Goal: Task Accomplishment & Management: Use online tool/utility

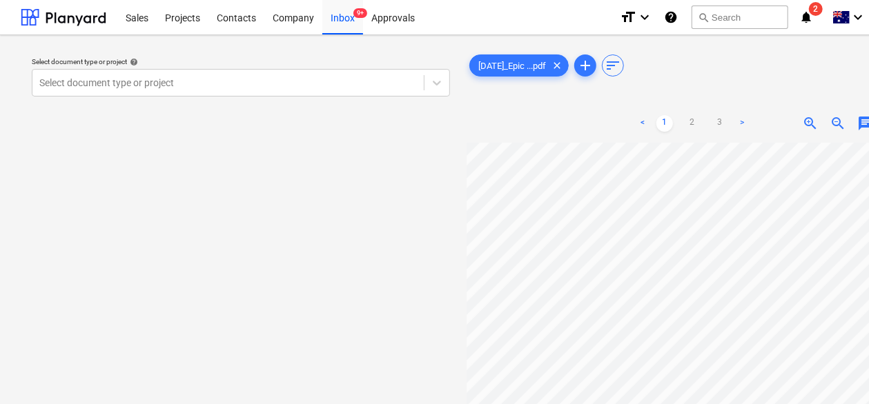
click at [848, 81] on div "[DATE]_Epic ...pdf clear add sort < 1 2 3 > zoom_in zoom_out chat 0 save_alt" at bounding box center [692, 280] width 451 height 457
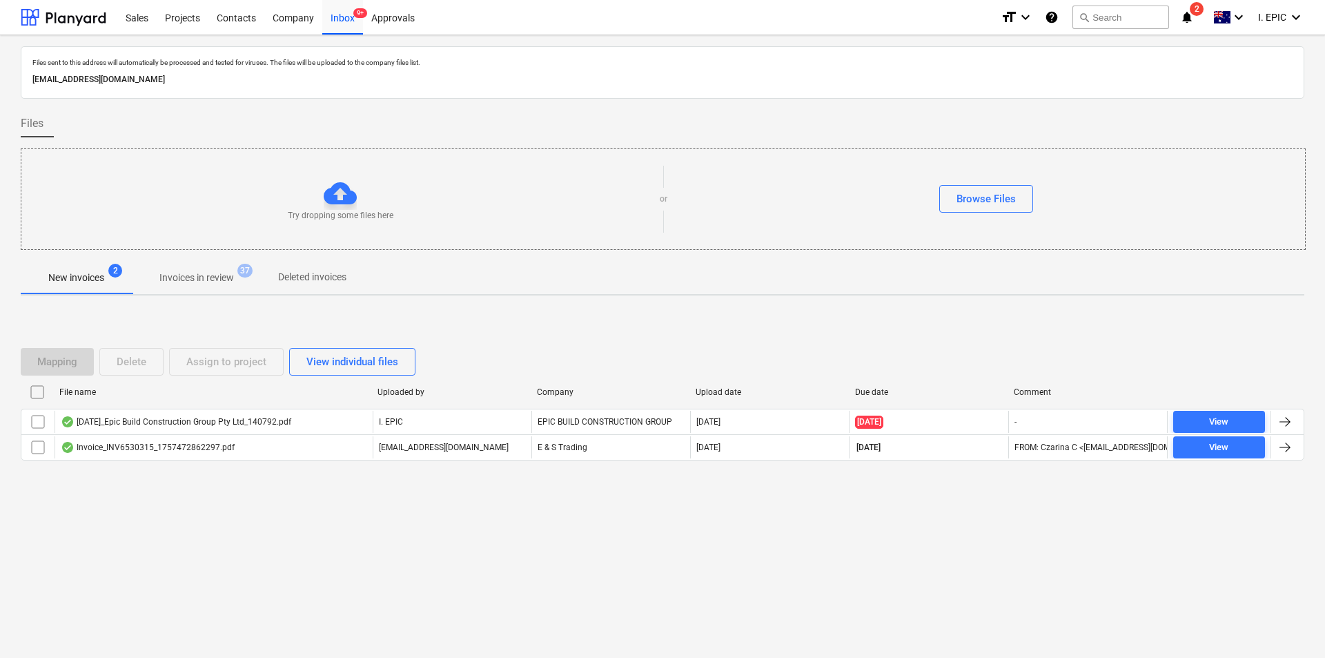
click at [248, 404] on div "Files sent to this address will automatically be processed and tested for virus…" at bounding box center [662, 346] width 1325 height 623
click at [196, 404] on div "Files sent to this address will automatically be processed and tested for virus…" at bounding box center [662, 346] width 1325 height 623
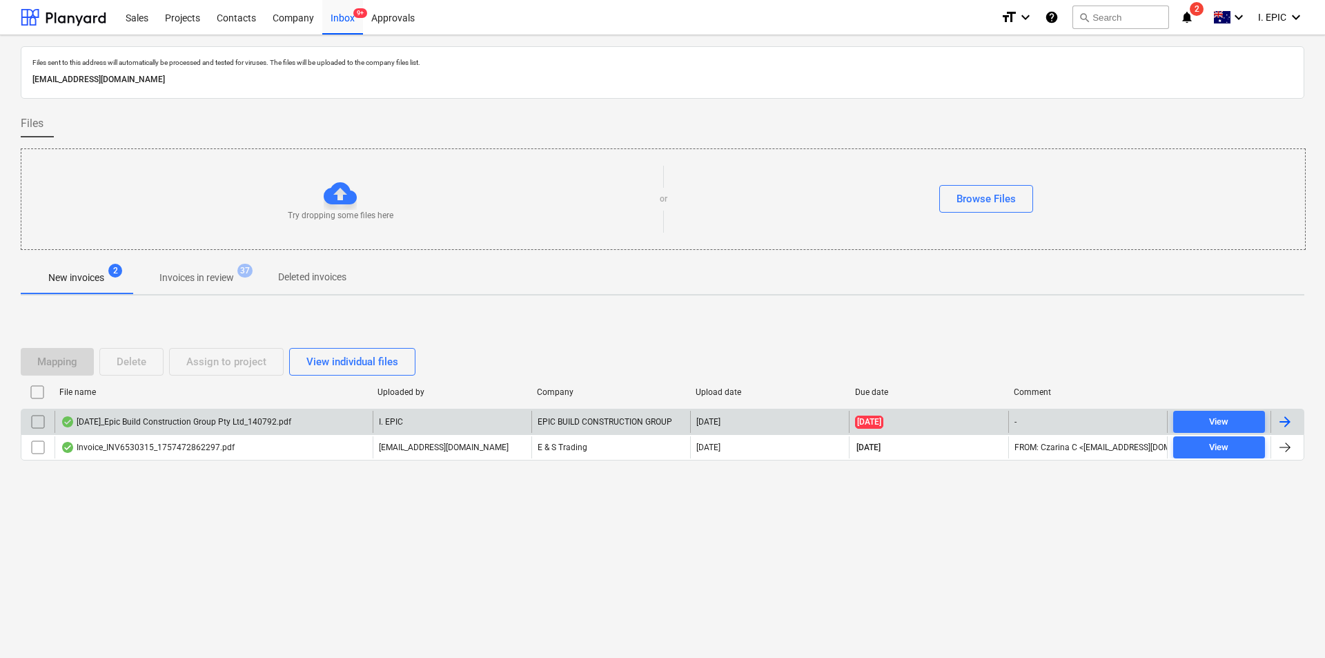
click at [228, 404] on div "[DATE]_Epic Build Construction Group Pty Ltd_140792.pdf" at bounding box center [176, 421] width 231 height 11
click at [39, 404] on input "checkbox" at bounding box center [38, 422] width 22 height 22
click at [148, 351] on button "Delete" at bounding box center [131, 362] width 64 height 28
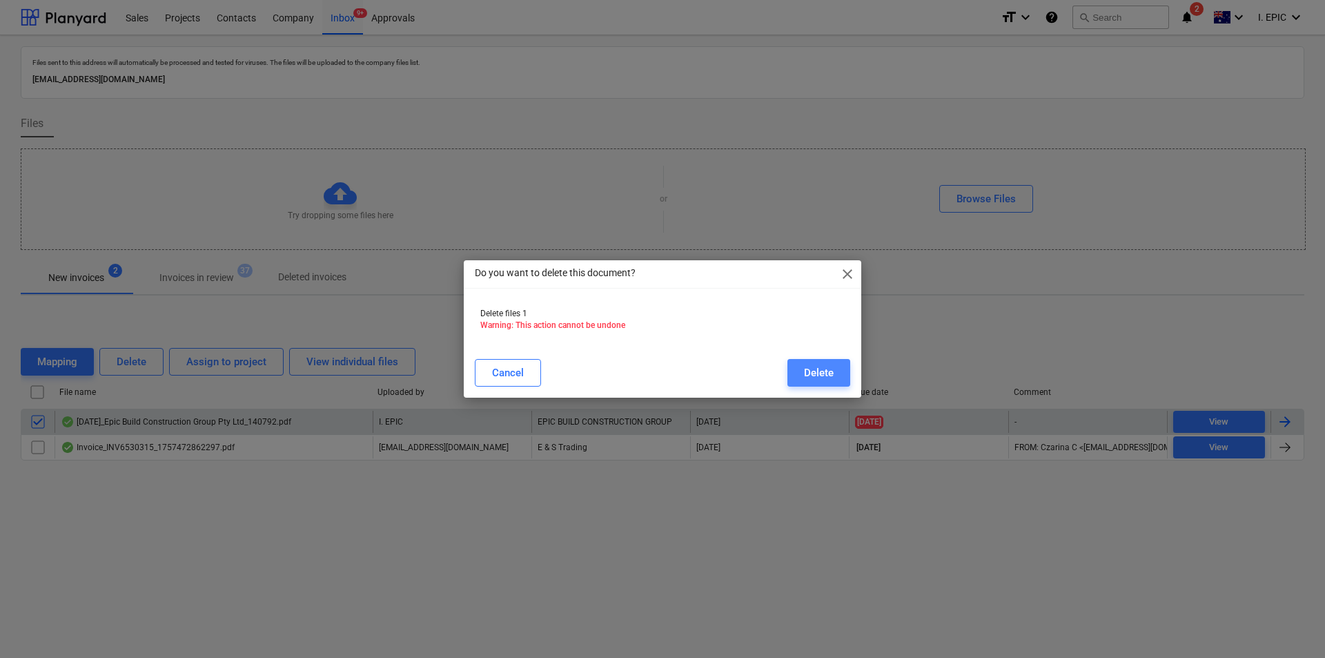
click at [826, 371] on div "Delete" at bounding box center [819, 373] width 30 height 18
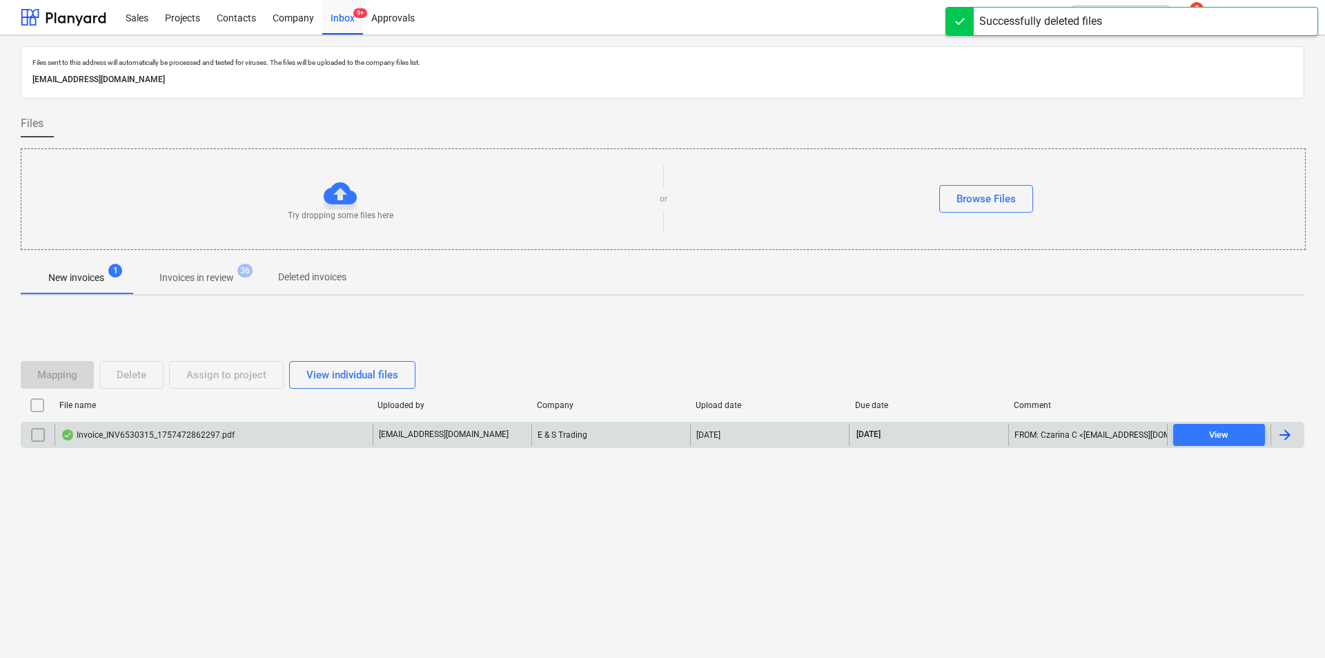
click at [439, 404] on div "Files sent to this address will automatically be processed and tested for virus…" at bounding box center [662, 346] width 1325 height 623
click at [868, 200] on div "Browse Files" at bounding box center [986, 199] width 59 height 18
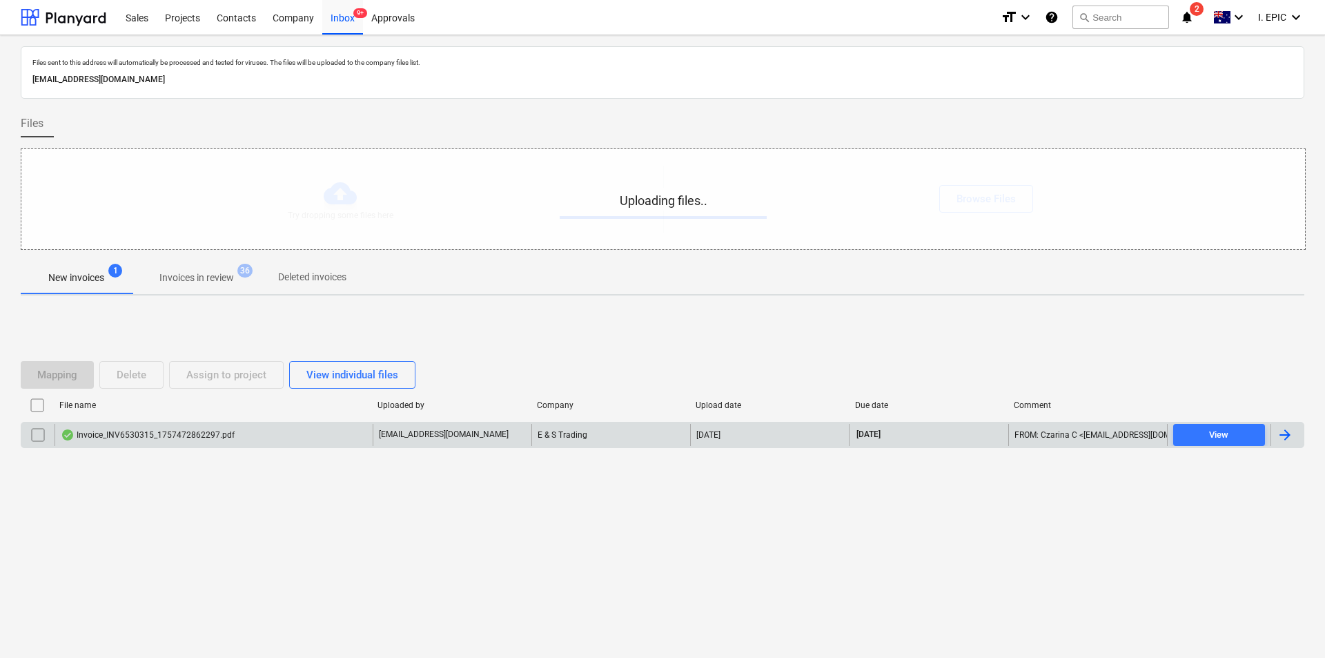
click at [728, 404] on div "Files sent to this address will automatically be processed and tested for virus…" at bounding box center [662, 346] width 1325 height 623
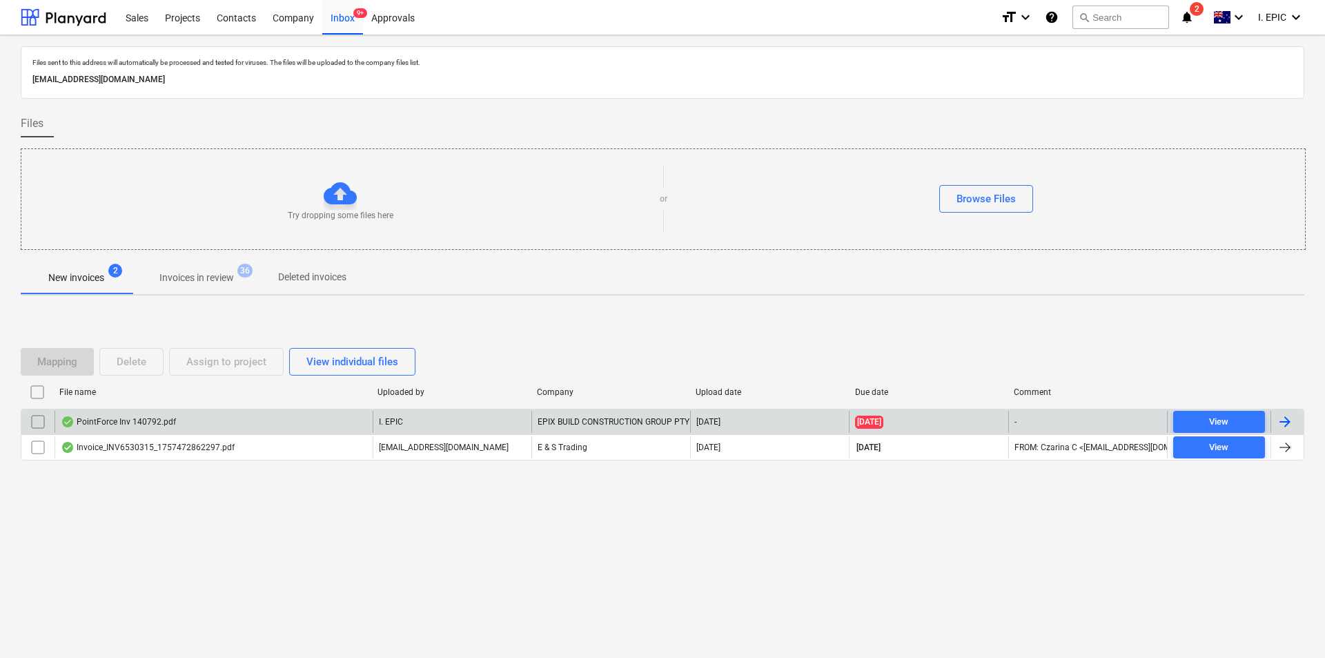
click at [137, 404] on div "PointForce Inv 140792.pdf" at bounding box center [118, 421] width 115 height 11
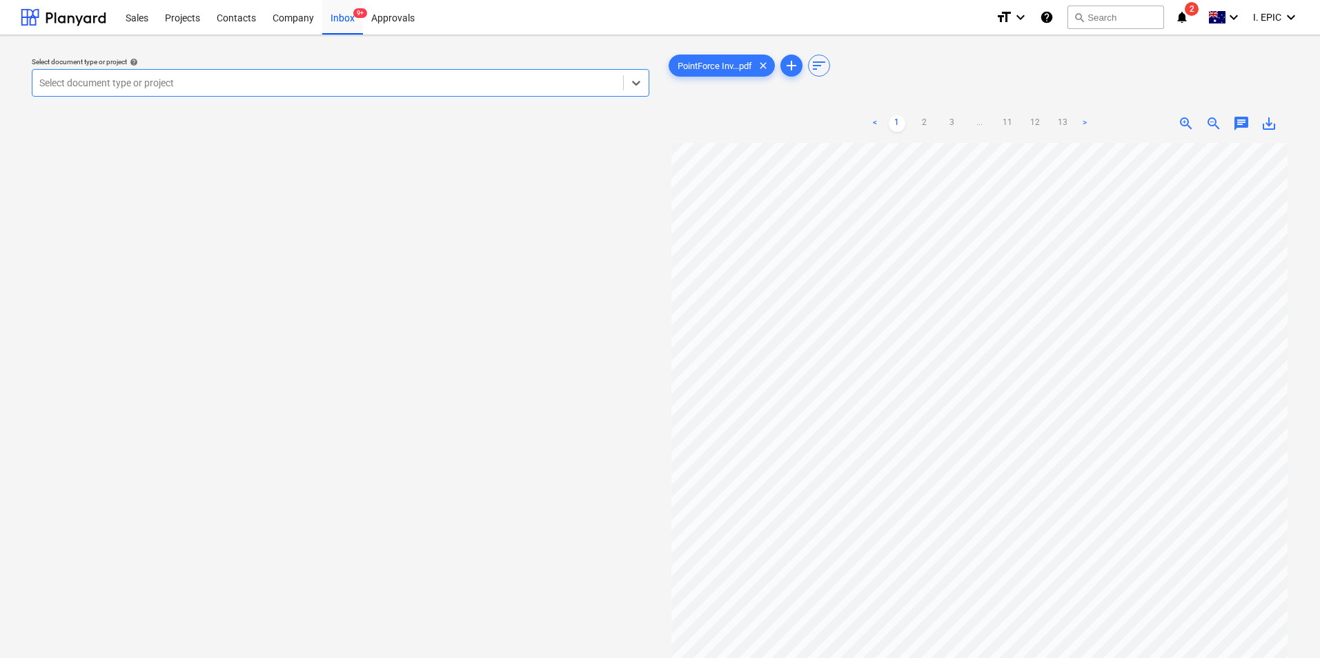
click at [358, 327] on div "Select document type or project help Select is focused ,type to refine list, pr…" at bounding box center [341, 406] width 640 height 721
click at [607, 85] on div at bounding box center [327, 83] width 577 height 14
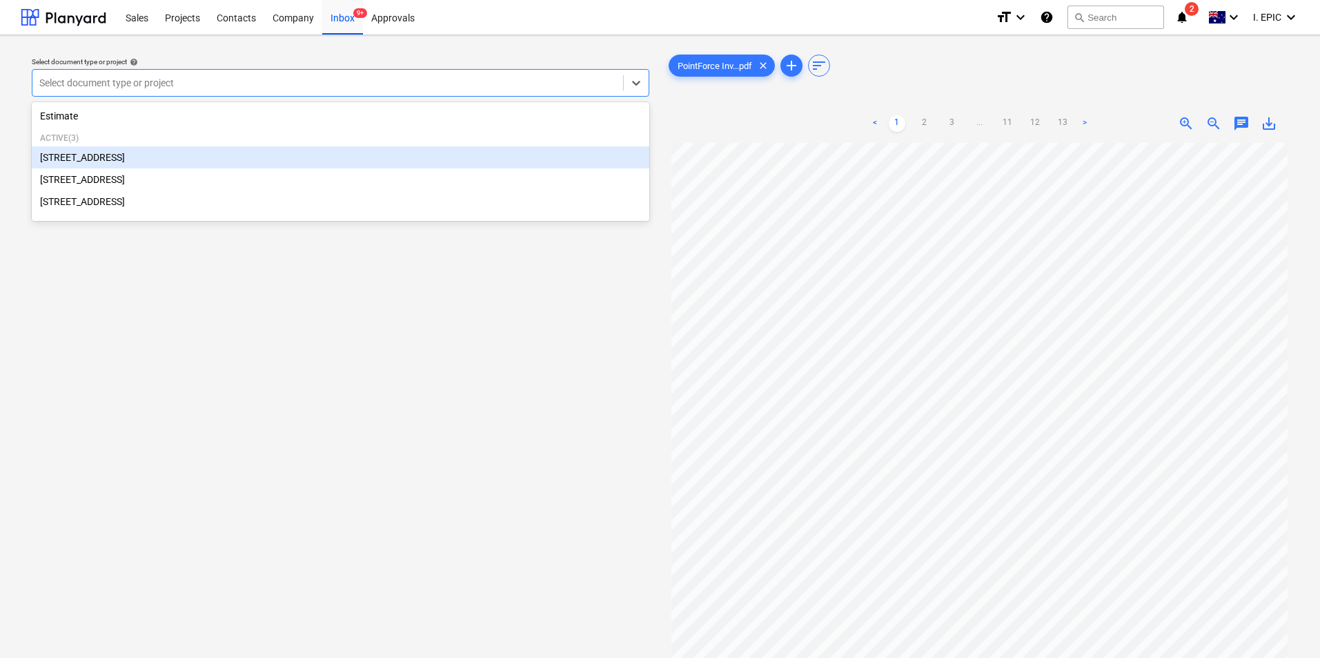
click at [110, 166] on div "[STREET_ADDRESS]" at bounding box center [341, 157] width 618 height 22
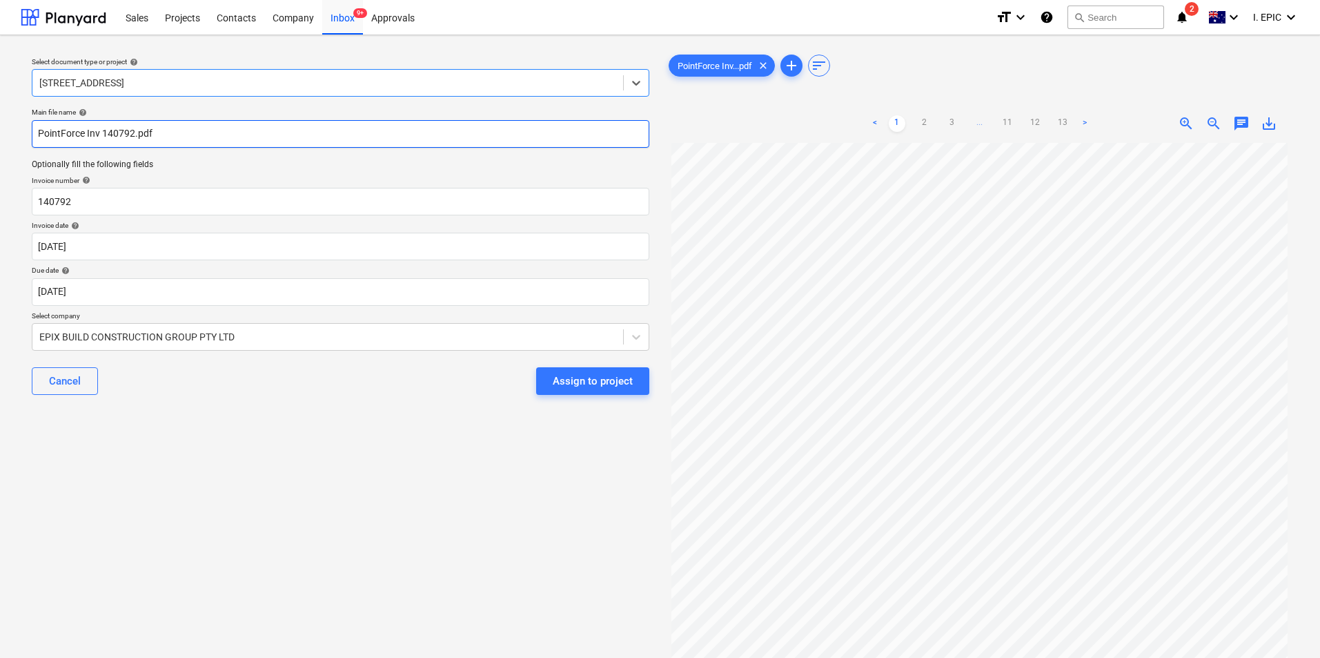
click at [213, 133] on input "PointForce Inv 140792.pdf" at bounding box center [341, 134] width 618 height 28
click at [213, 133] on input "PointForce Inv 140792.pdf Paint Force" at bounding box center [341, 134] width 618 height 28
type input "PointForce Inv 140792.pdf PaintForce"
click at [310, 404] on div "Select document type or project help [STREET_ADDRESS] file name help PointForce…" at bounding box center [341, 406] width 640 height 721
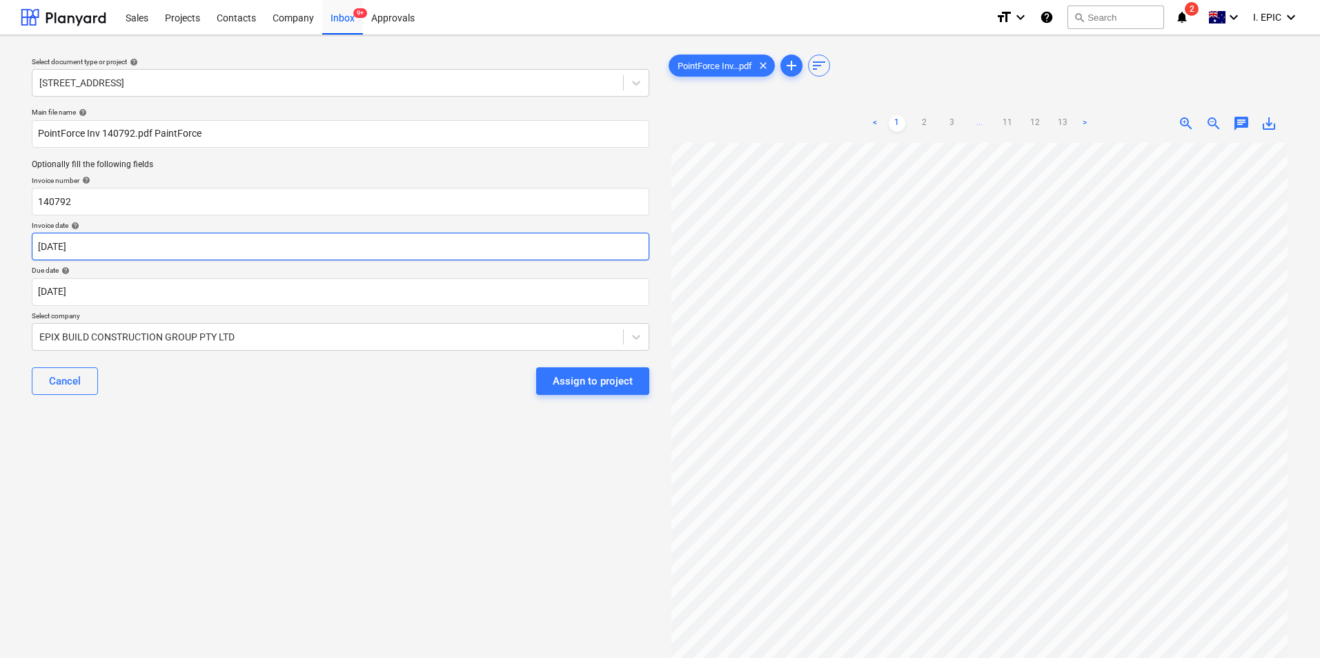
click at [216, 253] on body "Sales Projects Contacts Company Inbox 9+ Approvals format_size keyboard_arrow_d…" at bounding box center [660, 329] width 1320 height 658
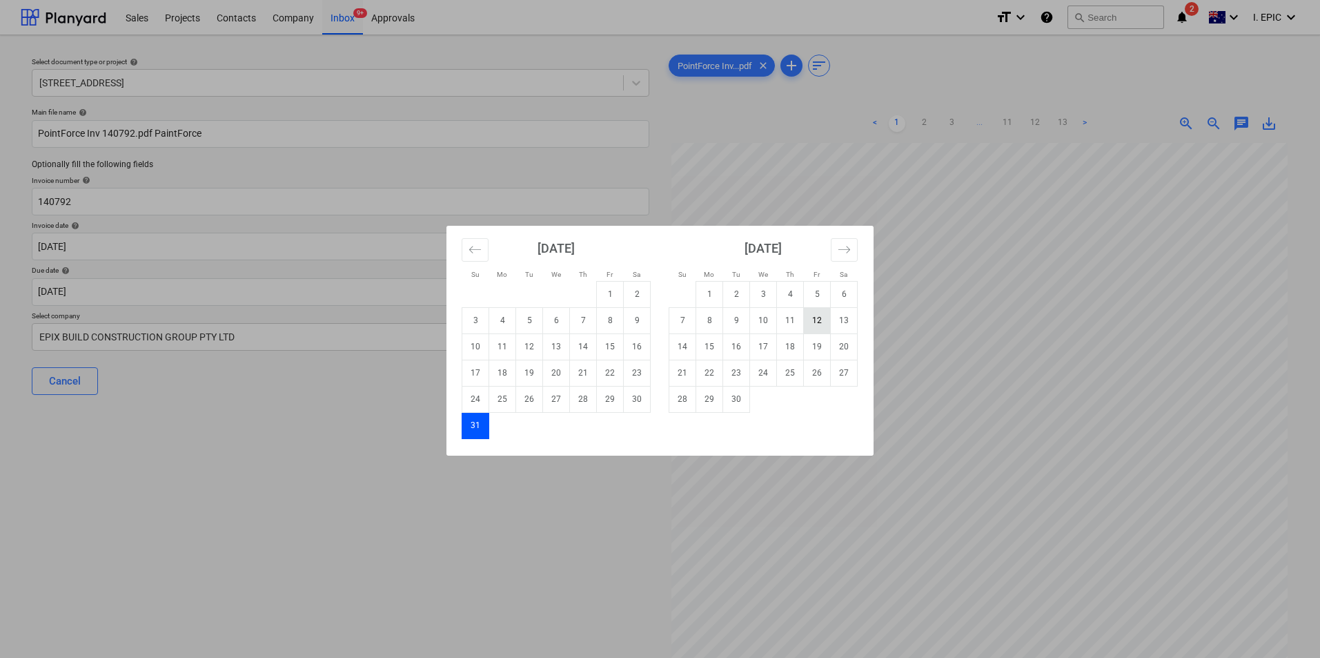
click at [815, 322] on td "12" at bounding box center [817, 320] width 27 height 26
type input "[DATE]"
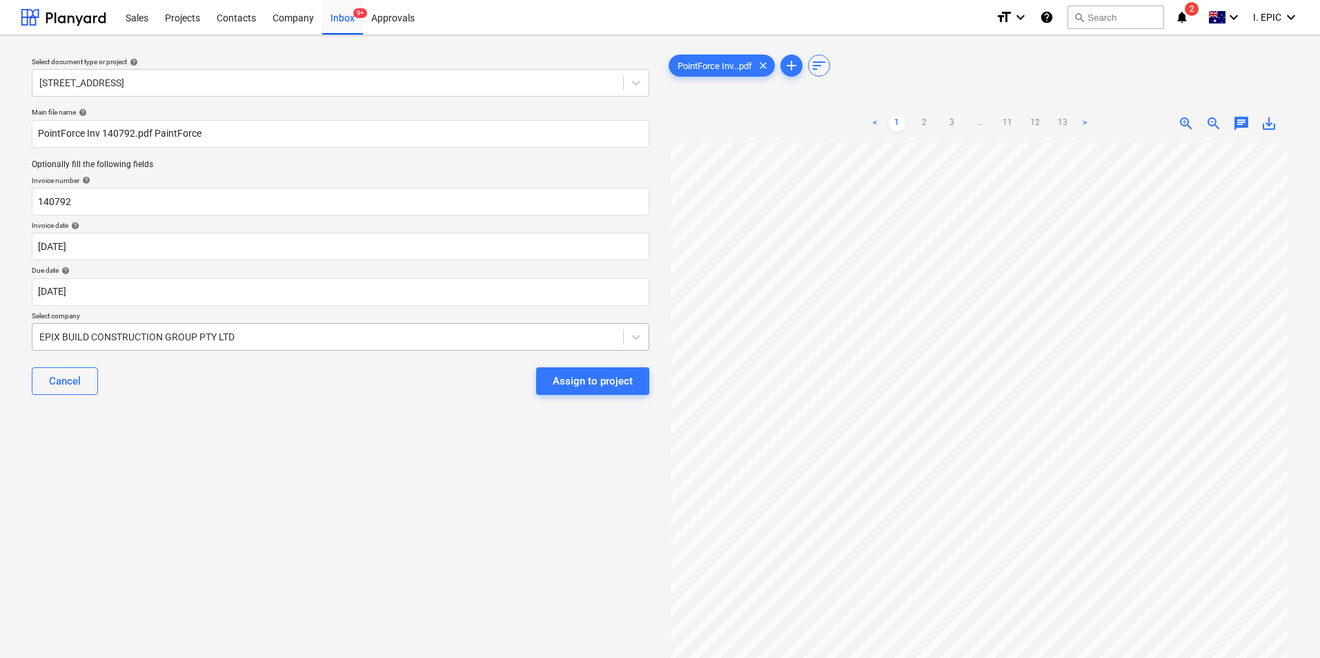
scroll to position [69, 0]
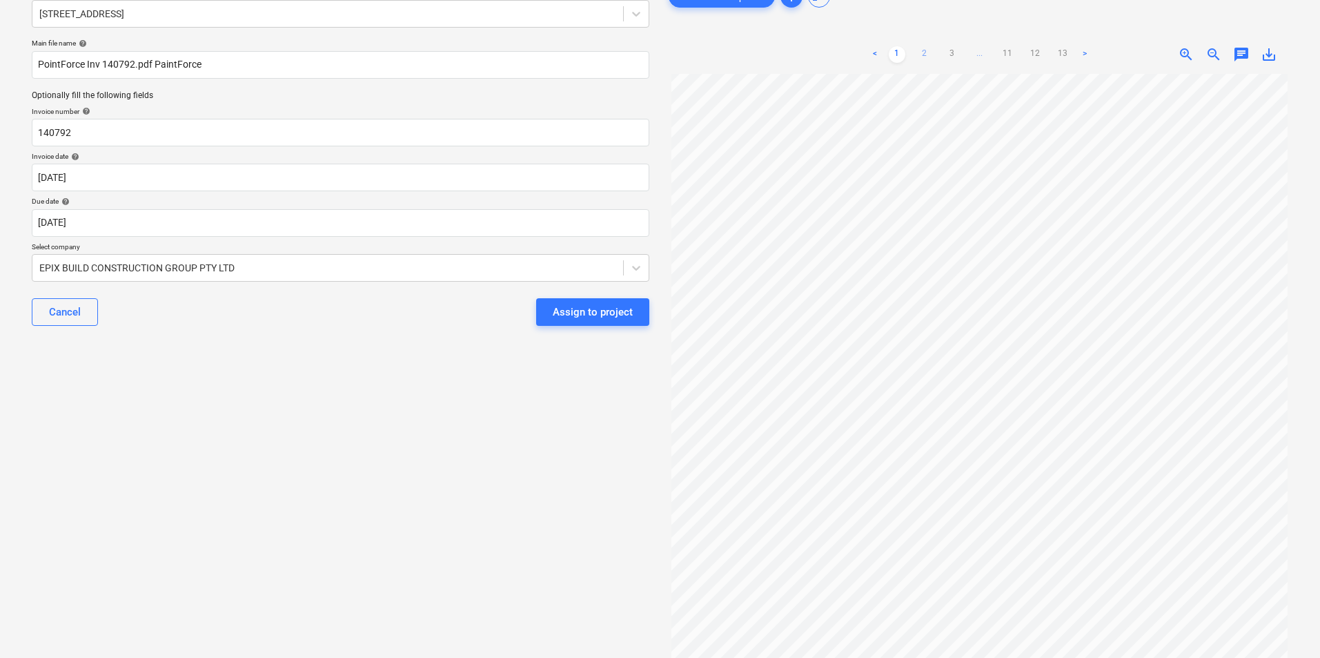
click at [868, 52] on link "2" at bounding box center [925, 54] width 17 height 17
click at [92, 224] on body "Sales Projects Contacts Company Inbox 9+ Approvals format_size keyboard_arrow_d…" at bounding box center [660, 260] width 1320 height 658
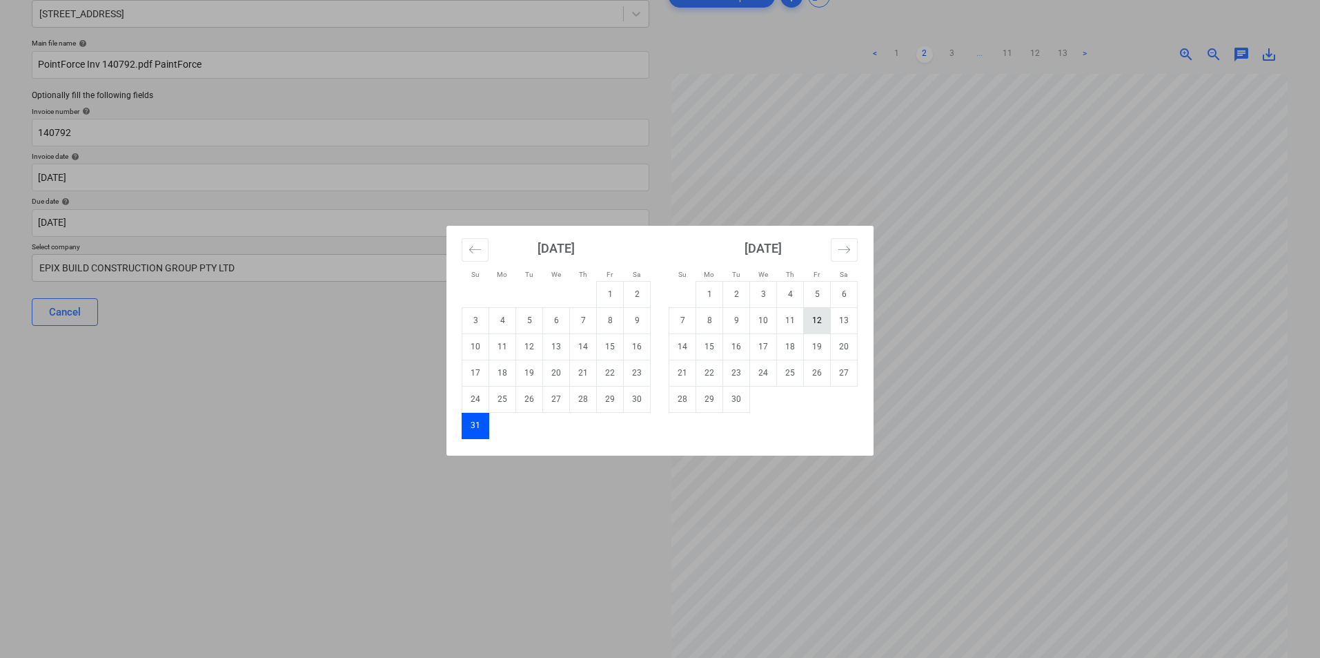
click at [814, 324] on td "12" at bounding box center [817, 320] width 27 height 26
type input "[DATE]"
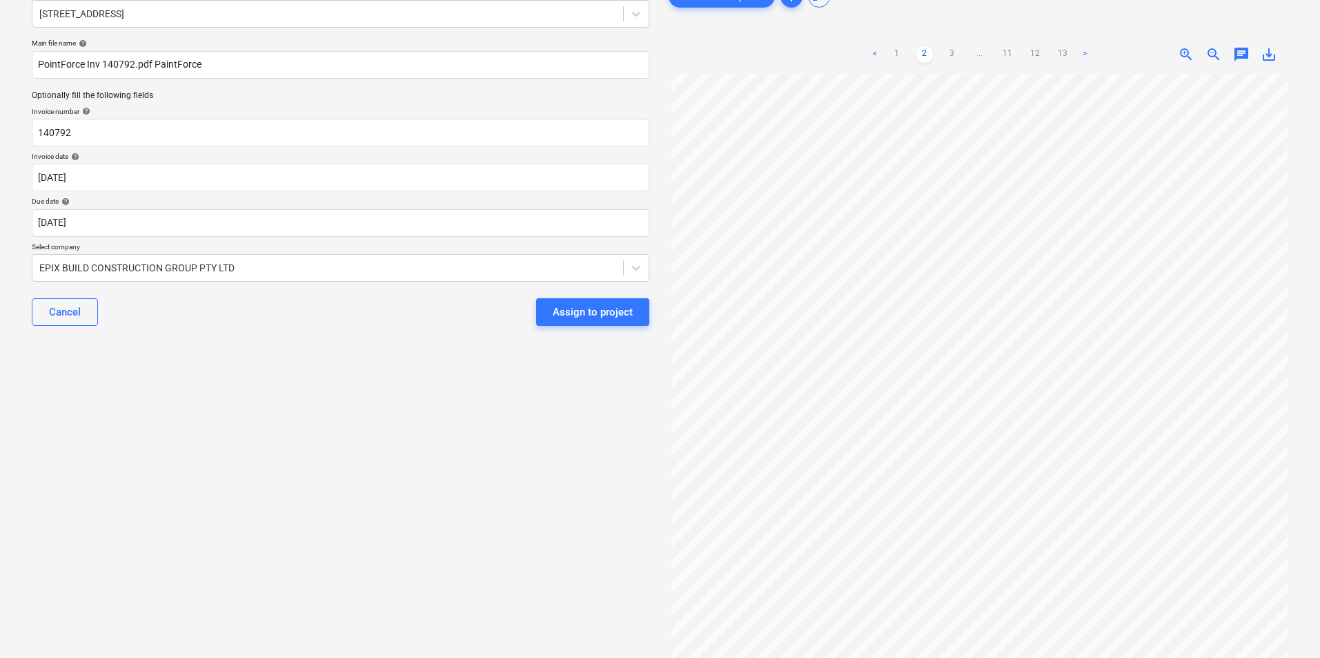
click at [222, 404] on div "Select document type or project help [STREET_ADDRESS] file name help PointForce…" at bounding box center [341, 337] width 640 height 721
click at [138, 277] on div "EPIX BUILD CONSTRUCTION GROUP PTY LTD" at bounding box center [327, 267] width 591 height 19
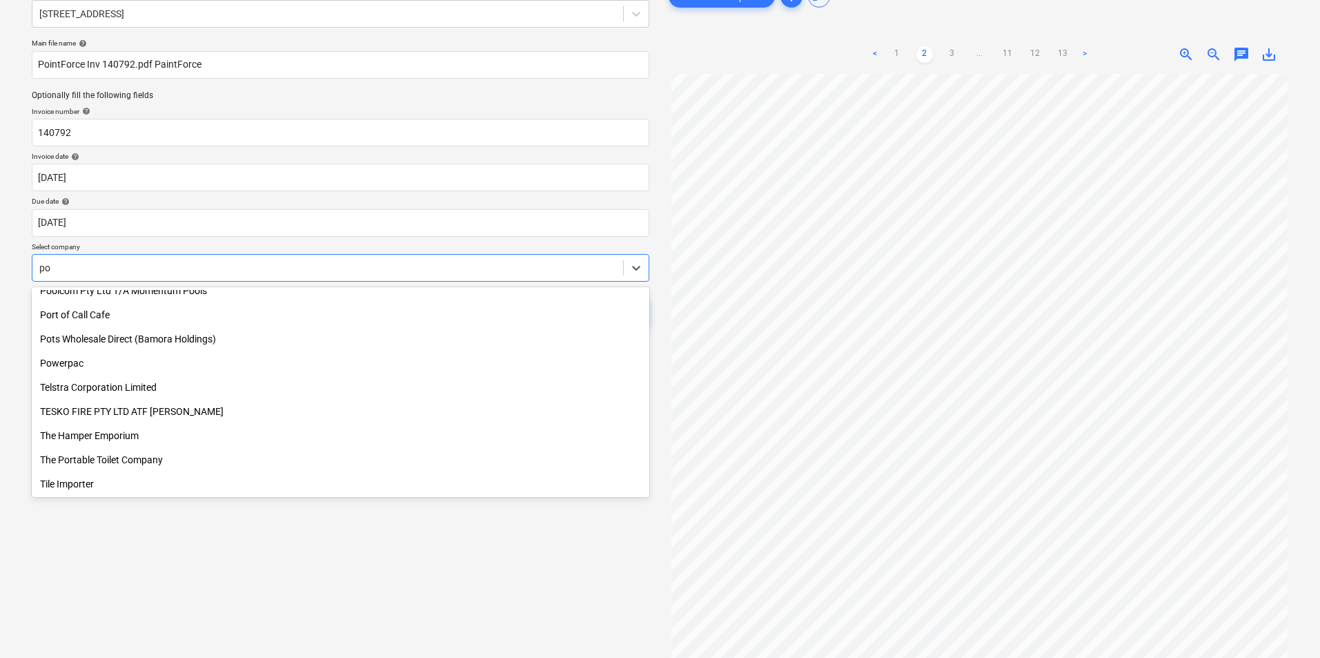
scroll to position [542, 0]
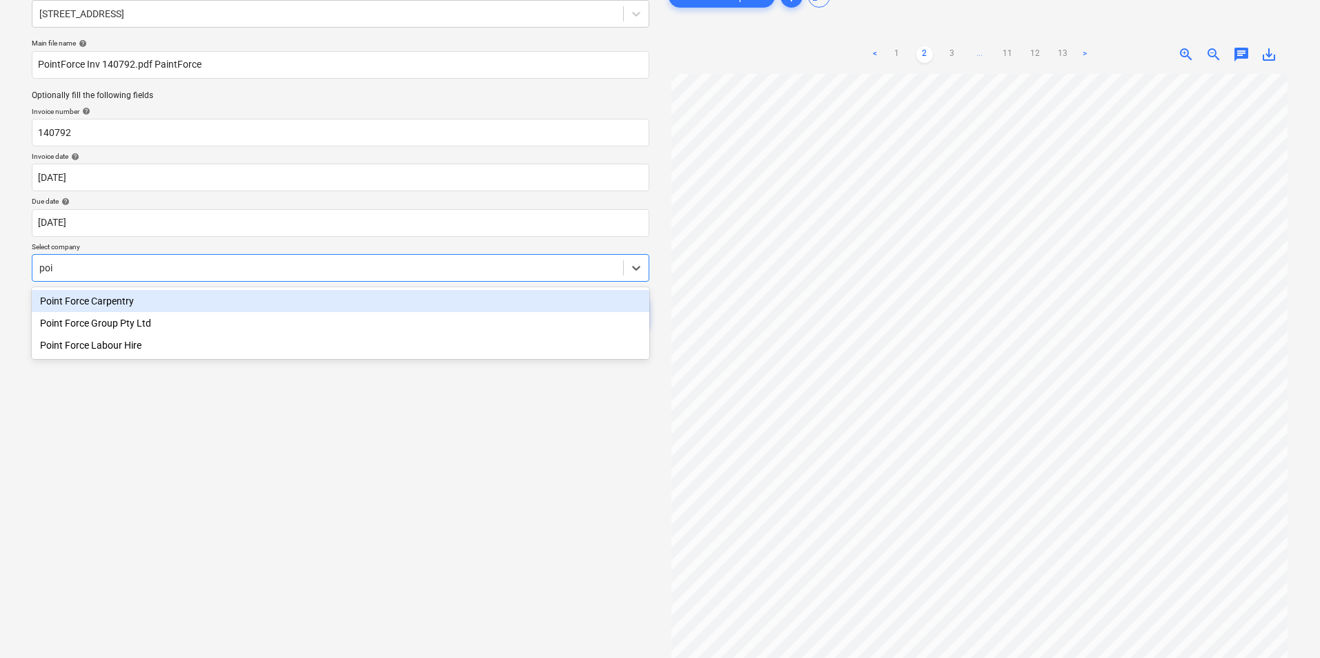
type input "poin"
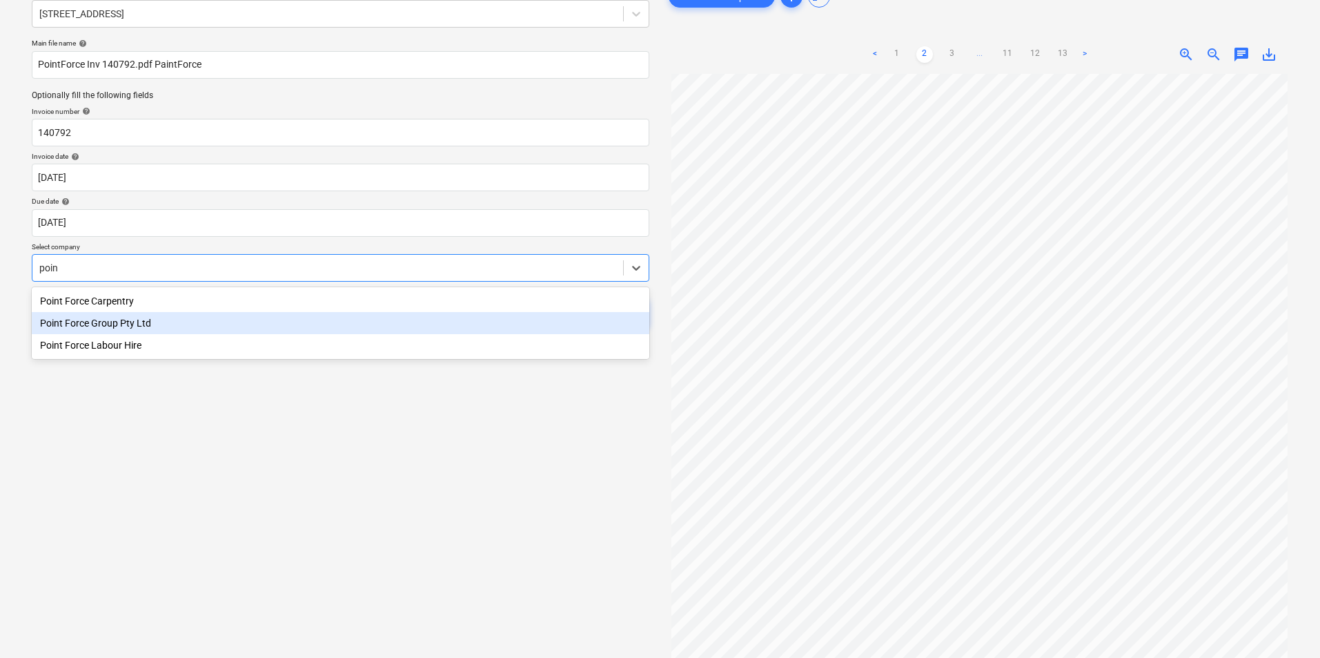
click at [115, 326] on div "Point Force Group Pty Ltd" at bounding box center [341, 323] width 618 height 22
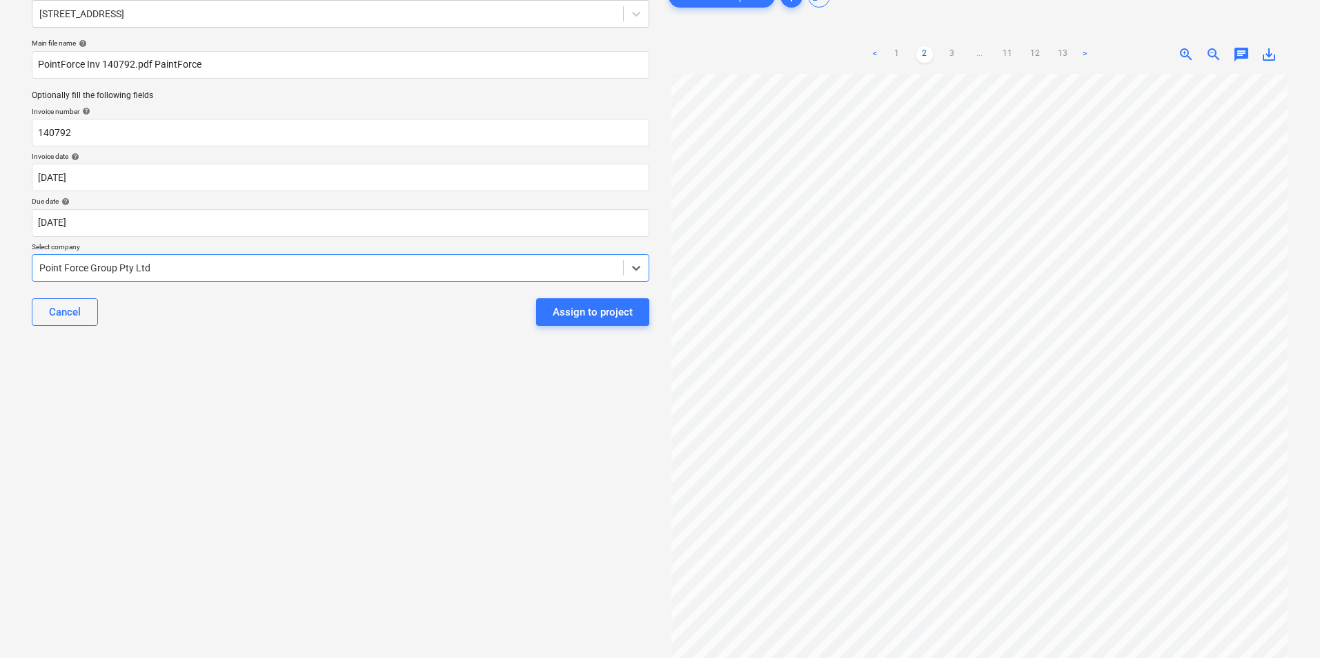
scroll to position [0, 0]
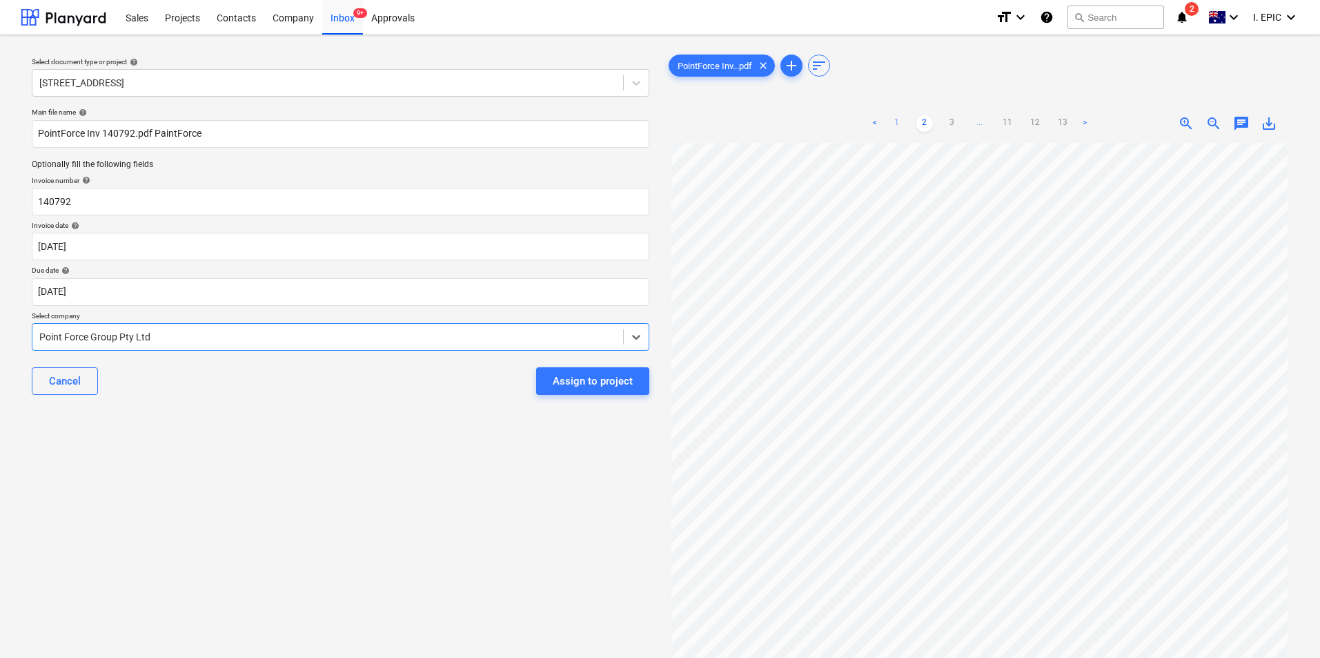
click at [868, 122] on link "1" at bounding box center [897, 123] width 17 height 17
click at [155, 404] on div "Select document type or project help [STREET_ADDRESS] file name help PointForce…" at bounding box center [341, 406] width 640 height 721
click at [163, 130] on input "PointForce Inv 140792.pdf PaintForce" at bounding box center [341, 134] width 618 height 28
drag, startPoint x: 154, startPoint y: 135, endPoint x: 247, endPoint y: 136, distance: 93.2
click at [247, 136] on input "PointForce Inv 140792.pdf PointForce" at bounding box center [341, 134] width 618 height 28
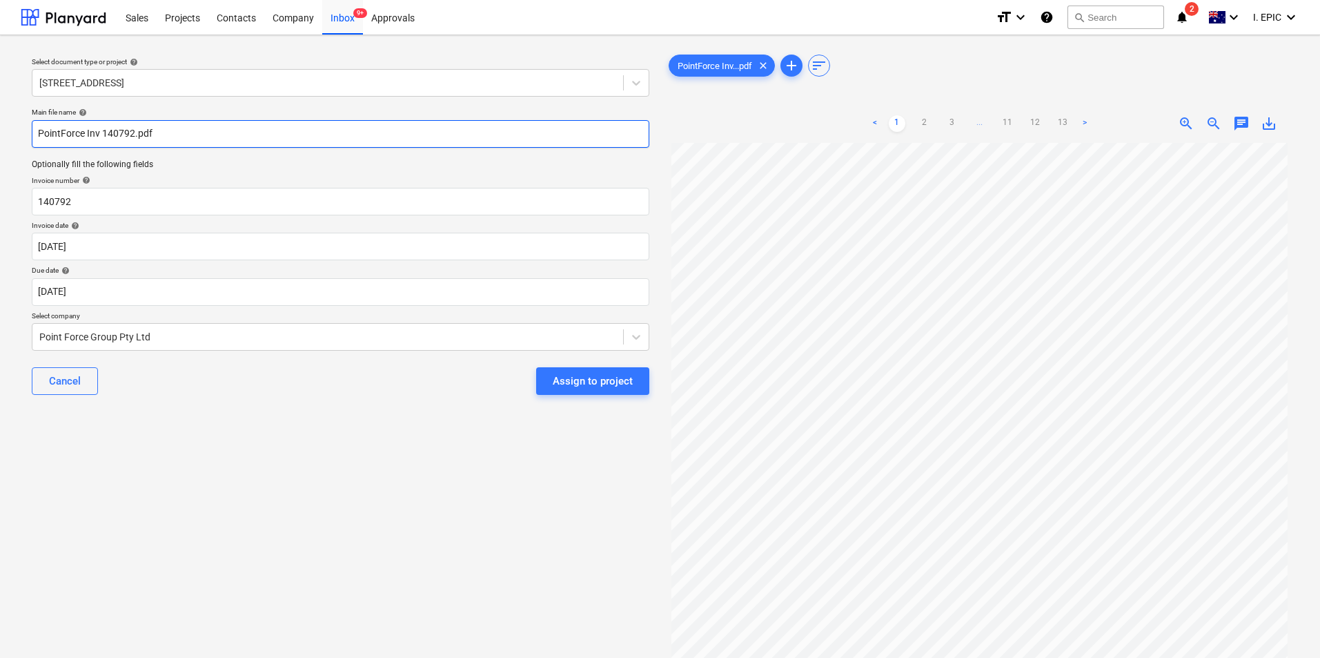
type input "PointForce Inv 140792.pdf"
click at [289, 404] on div "Select document type or project help [STREET_ADDRESS] file name help PointForce…" at bounding box center [341, 406] width 640 height 721
click at [215, 404] on div "Select document type or project help [STREET_ADDRESS] file name help PointForce…" at bounding box center [341, 406] width 640 height 721
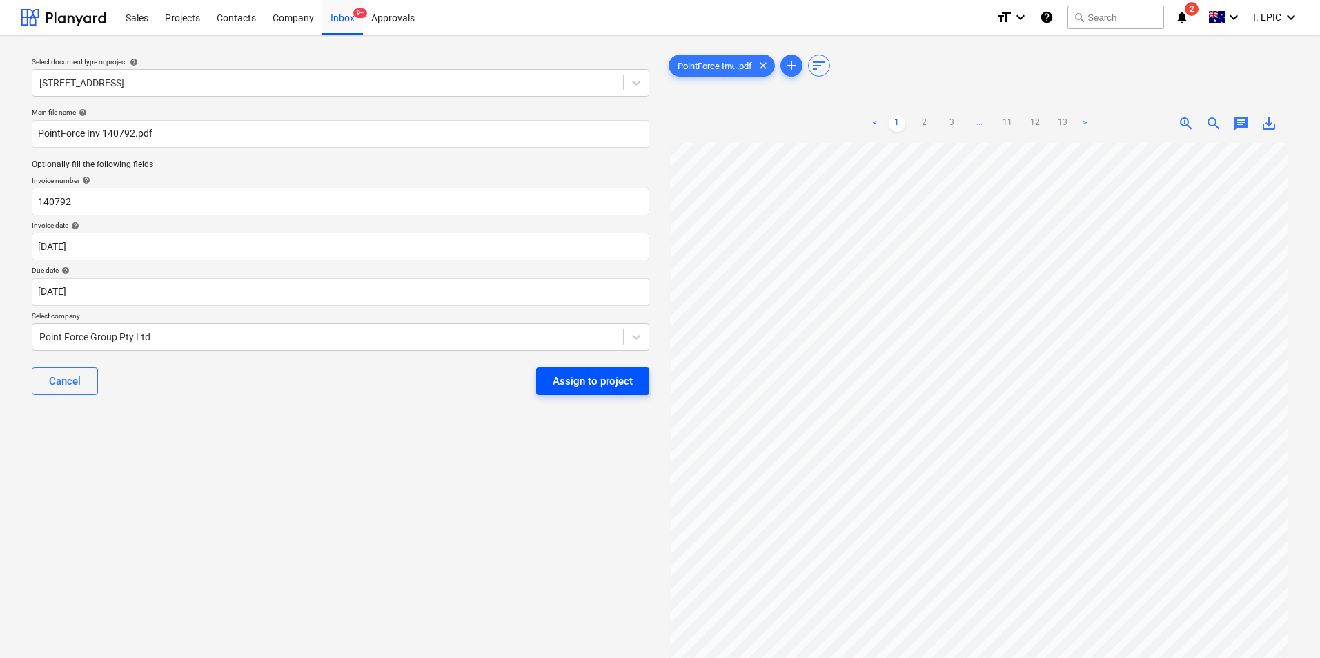
click at [612, 382] on div "Assign to project" at bounding box center [593, 381] width 80 height 18
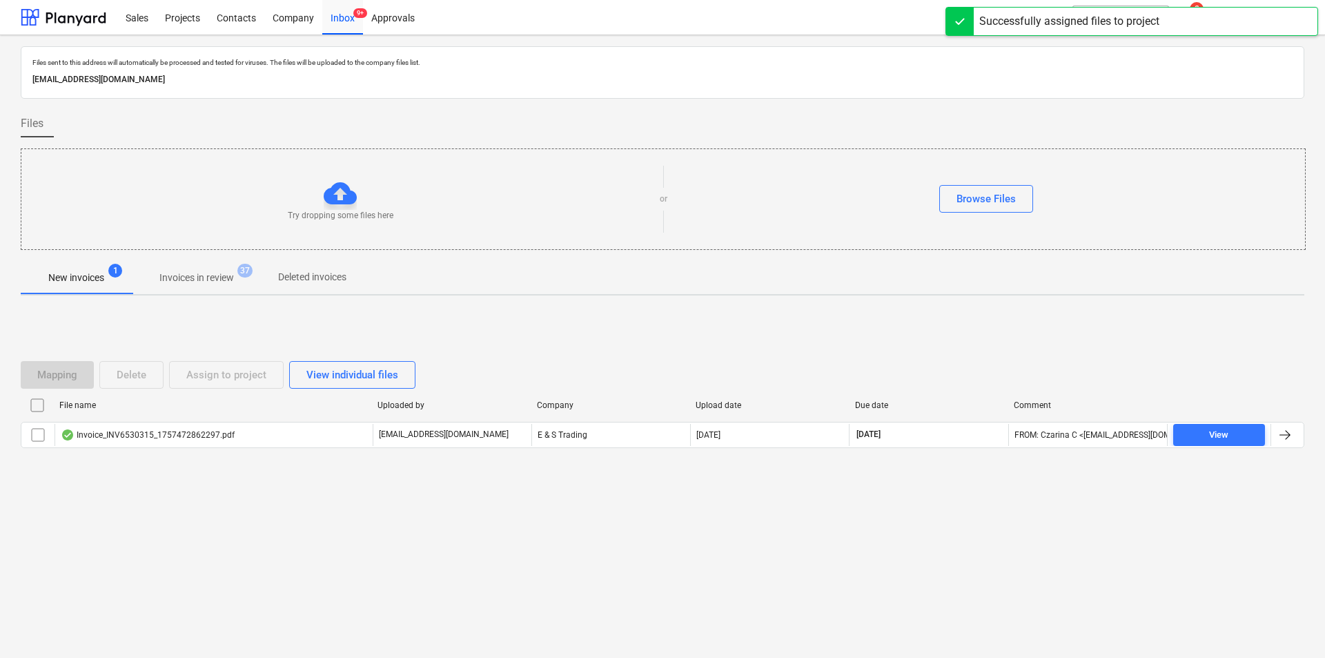
click at [327, 404] on div "Files sent to this address will automatically be processed and tested for virus…" at bounding box center [662, 346] width 1325 height 623
click at [277, 404] on div "Files sent to this address will automatically be processed and tested for virus…" at bounding box center [662, 346] width 1325 height 623
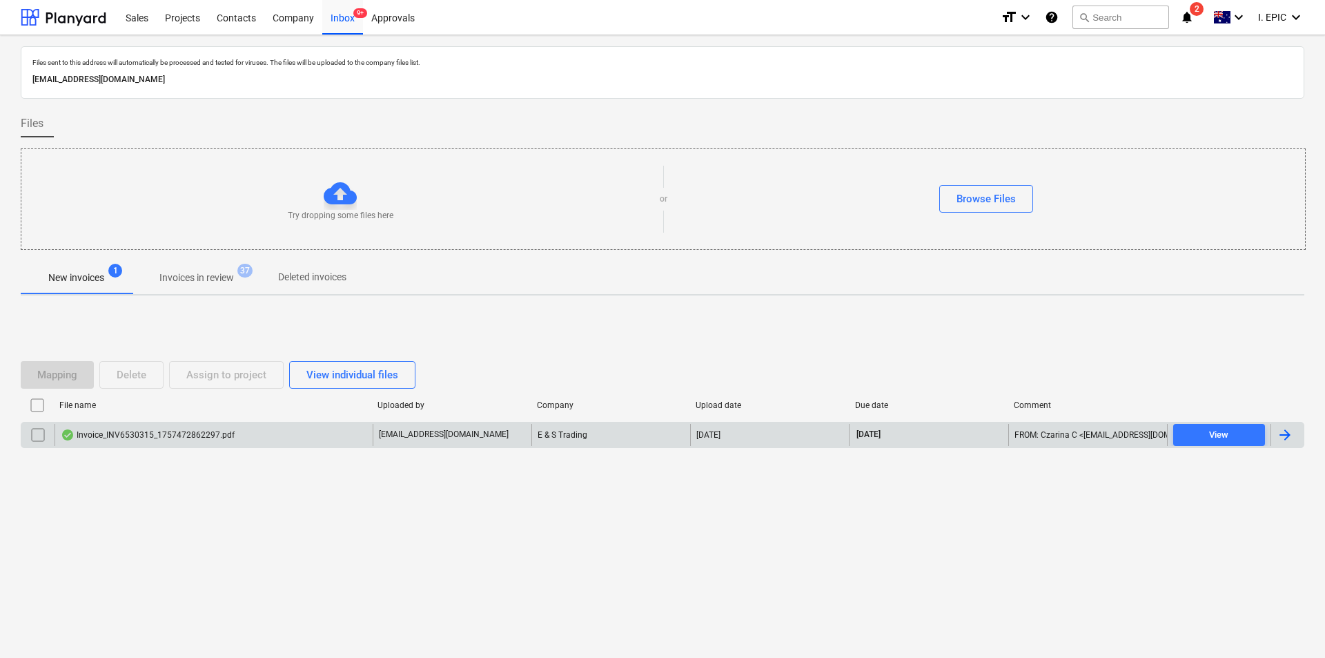
click at [273, 404] on div "Invoice_INV6530315_1757472862297.pdf" at bounding box center [214, 435] width 318 height 22
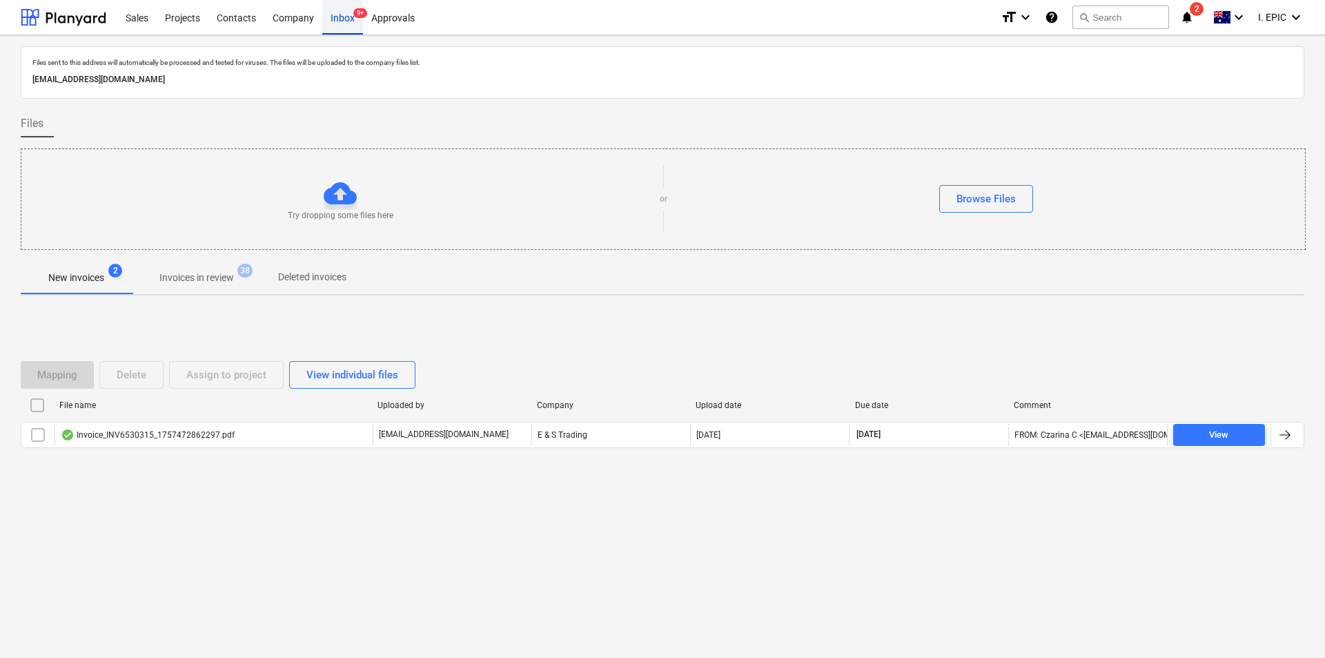
click at [353, 14] on span "9+" at bounding box center [360, 13] width 14 height 10
click at [238, 489] on div "Mapping Delete Assign to project View individual files File name Uploaded by Co…" at bounding box center [663, 409] width 1284 height 207
